Goal: Information Seeking & Learning: Learn about a topic

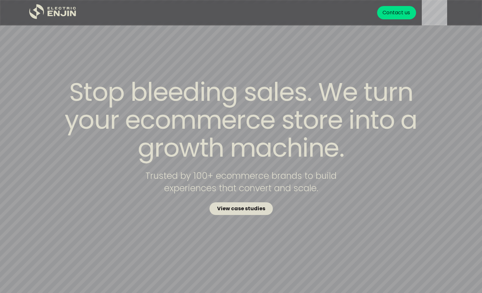
click at [259, 207] on strong "View case studies" at bounding box center [241, 208] width 48 height 7
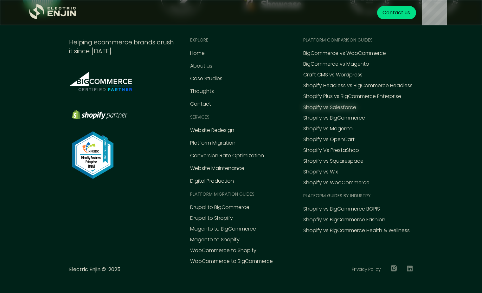
scroll to position [1472, 0]
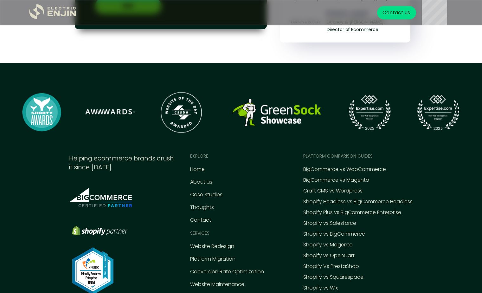
scroll to position [2825, 0]
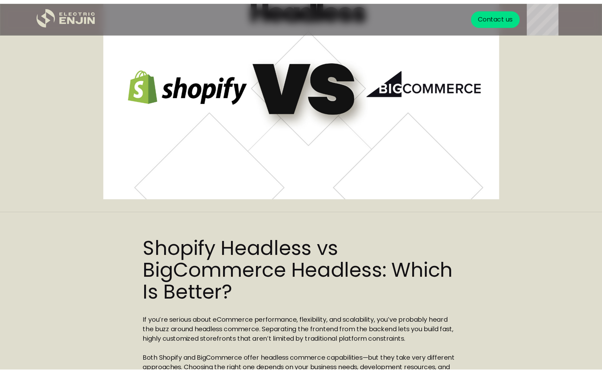
scroll to position [58, 0]
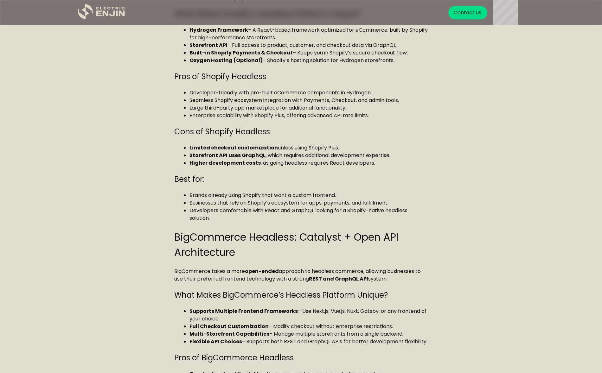
scroll to position [553, 0]
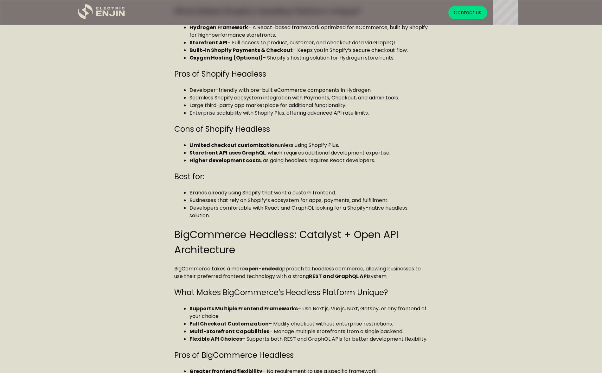
click at [246, 142] on strong "Limited checkout customization" at bounding box center [234, 145] width 88 height 7
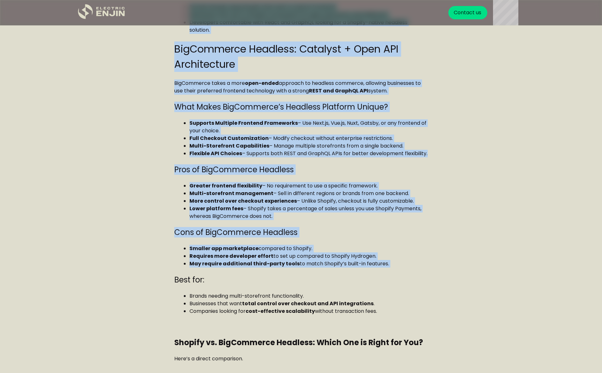
scroll to position [854, 0]
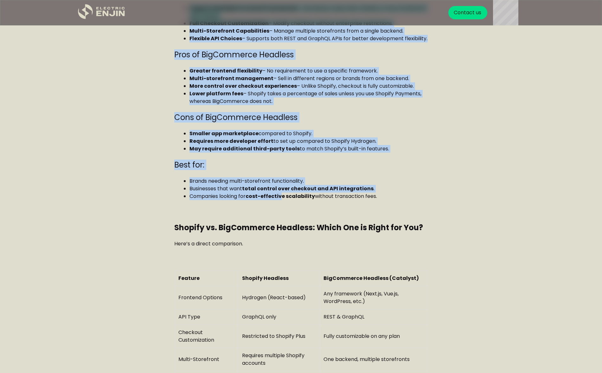
drag, startPoint x: 173, startPoint y: 250, endPoint x: 281, endPoint y: 184, distance: 126.0
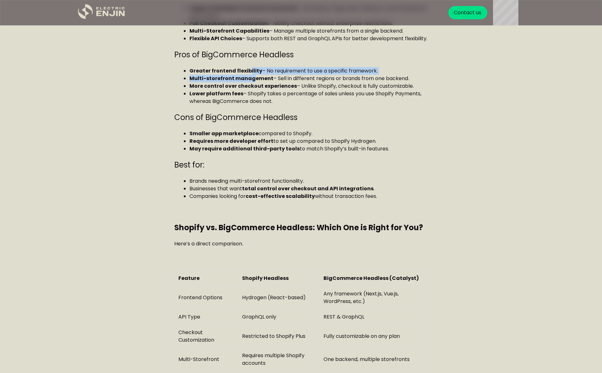
drag, startPoint x: 250, startPoint y: 72, endPoint x: 242, endPoint y: 65, distance: 11.0
click at [248, 68] on ul "Greater frontend flexibility – No requirement to use a specific framework. Mult…" at bounding box center [301, 86] width 254 height 38
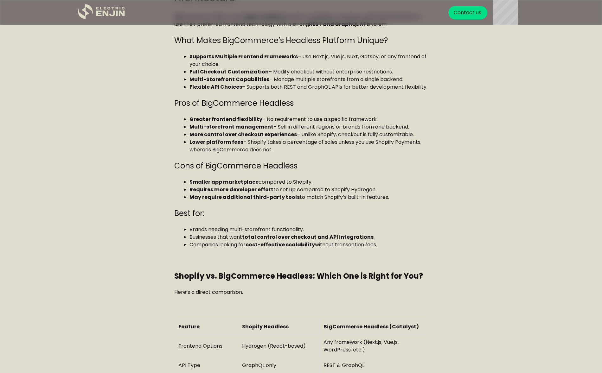
scroll to position [807, 0]
